Goal: Find specific page/section: Find specific page/section

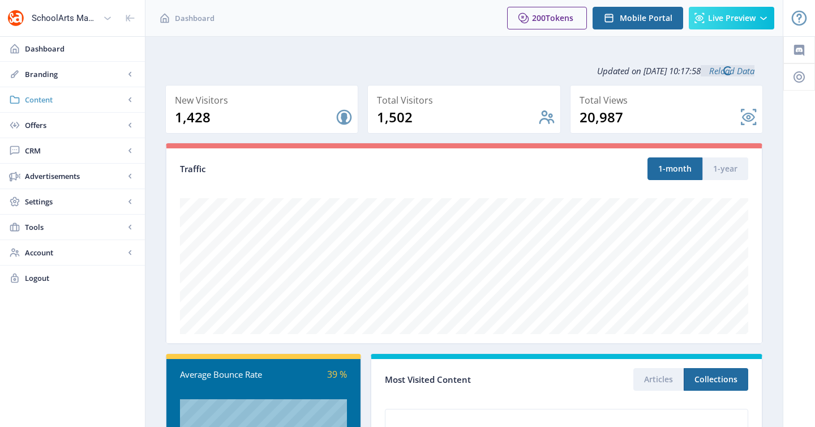
click at [67, 94] on span "Content" at bounding box center [75, 99] width 100 height 11
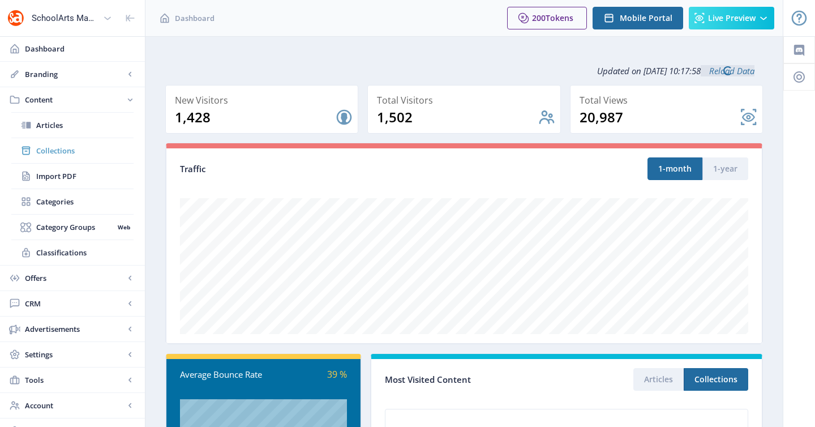
click at [82, 149] on span "Collections" at bounding box center [84, 150] width 97 height 11
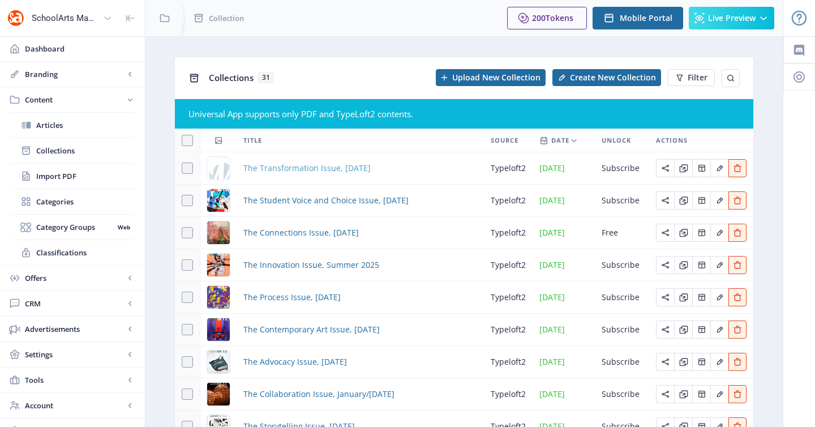
click at [294, 165] on span "The Transformation Issue, [DATE]" at bounding box center [306, 168] width 127 height 14
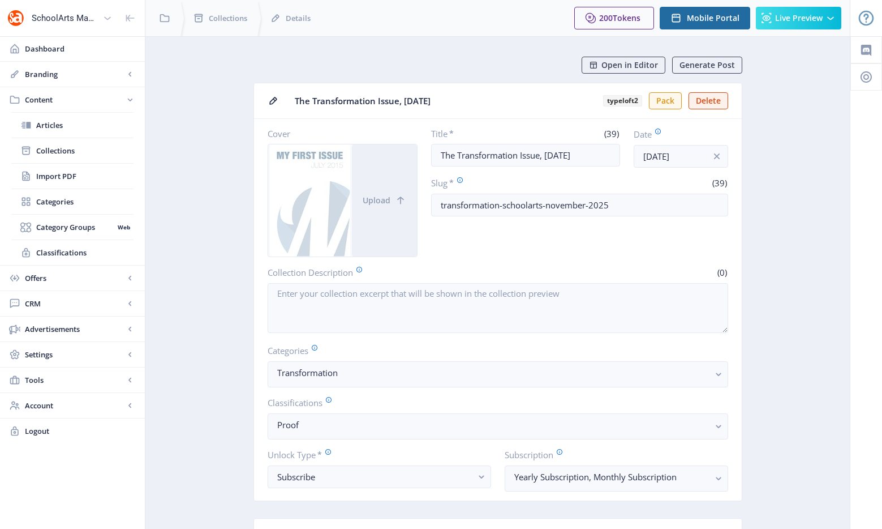
drag, startPoint x: 241, startPoint y: 188, endPoint x: 239, endPoint y: 174, distance: 14.2
click at [50, 150] on span "Collections" at bounding box center [84, 150] width 97 height 11
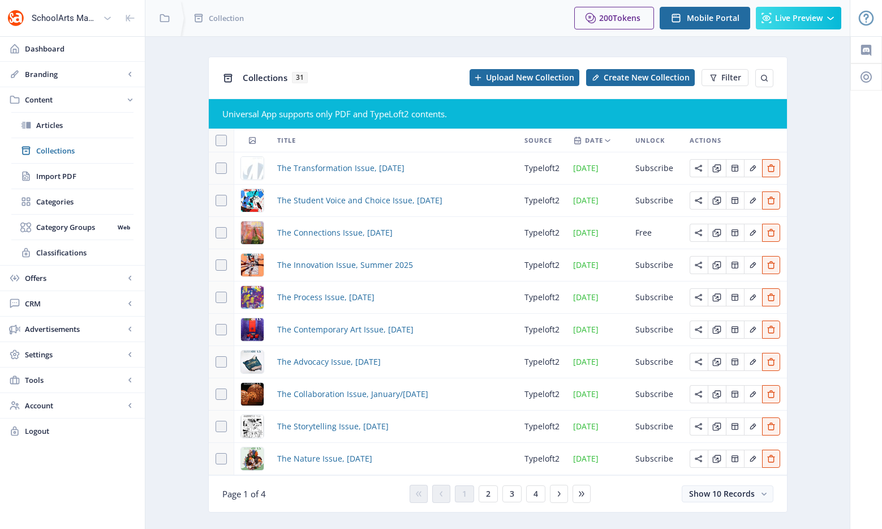
click at [330, 158] on td "The Transformation Issue, [DATE]" at bounding box center [393, 168] width 247 height 32
click at [330, 161] on span "The Transformation Issue, [DATE]" at bounding box center [340, 168] width 127 height 14
